Goal: Task Accomplishment & Management: Use online tool/utility

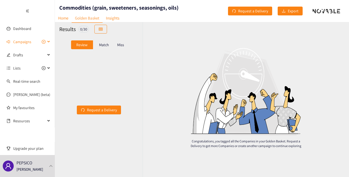
click at [21, 42] on span "Campaigns" at bounding box center [22, 41] width 18 height 11
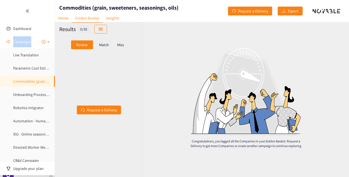
click at [27, 82] on link "Commodities (grain, sweeteners, seasonings, oils)" at bounding box center [53, 81] width 81 height 5
click at [107, 43] on p "Match" at bounding box center [104, 45] width 10 height 4
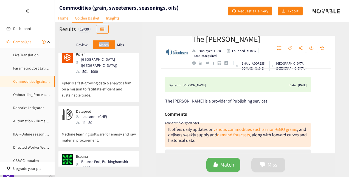
scroll to position [123, 0]
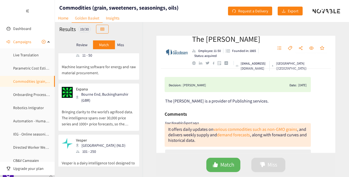
click at [121, 44] on p "Miss" at bounding box center [120, 45] width 7 height 4
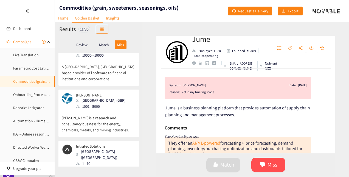
click at [108, 109] on p "[PERSON_NAME] is a research and consultancy business for the energy, chemicals,…" at bounding box center [99, 121] width 74 height 24
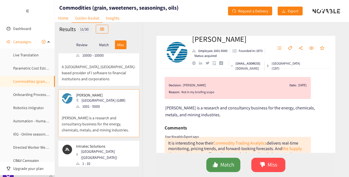
click at [231, 165] on span "Match" at bounding box center [227, 164] width 14 height 9
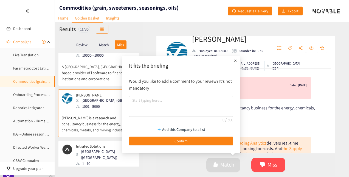
click at [235, 60] on icon "plus" at bounding box center [235, 60] width 2 height 2
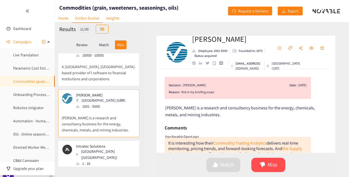
click at [261, 116] on div "[PERSON_NAME] is a research and consultancy business for the energy, chemicals,…" at bounding box center [246, 111] width 162 height 14
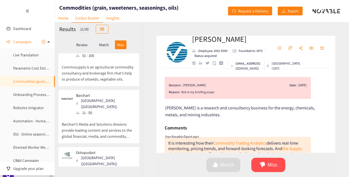
scroll to position [282, 0]
click at [116, 115] on p "Barchart’s Media and Solutions divisions provide leading content and services t…" at bounding box center [99, 127] width 74 height 24
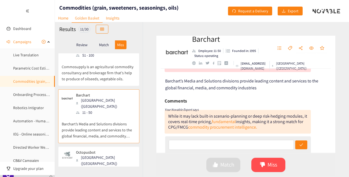
scroll to position [27, 0]
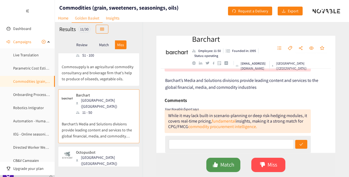
click at [226, 163] on span "Match" at bounding box center [227, 164] width 14 height 9
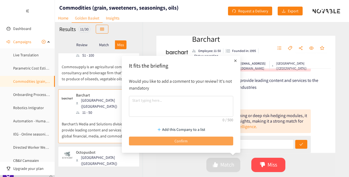
click at [200, 141] on button "Confirm" at bounding box center [181, 140] width 104 height 9
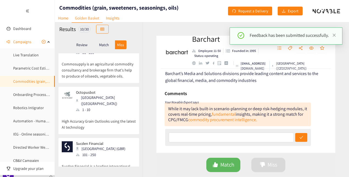
scroll to position [285, 0]
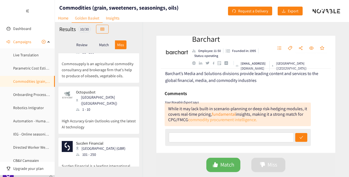
click at [227, 120] on link "commodity procurement intelligence." at bounding box center [222, 120] width 69 height 6
